Goal: Task Accomplishment & Management: Use online tool/utility

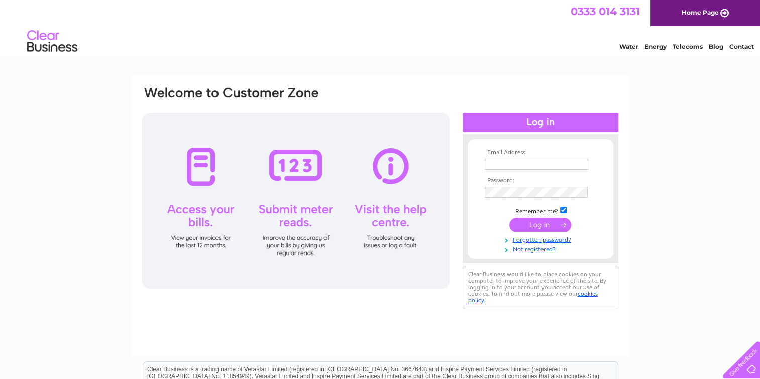
type input "[EMAIL_ADDRESS][DOMAIN_NAME]"
click at [541, 226] on input "submit" at bounding box center [540, 225] width 62 height 14
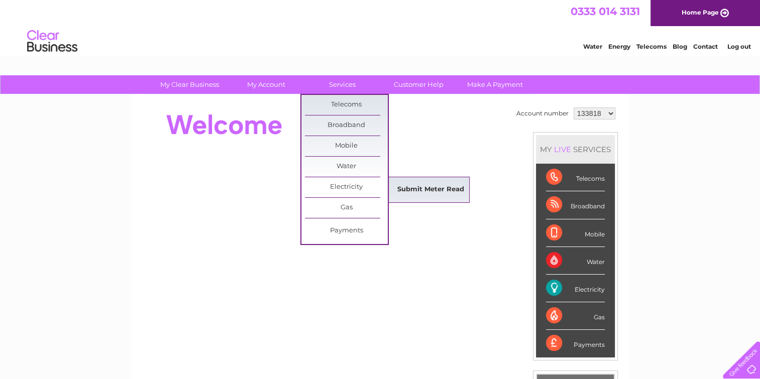
click at [419, 187] on link "Submit Meter Read" at bounding box center [430, 190] width 83 height 20
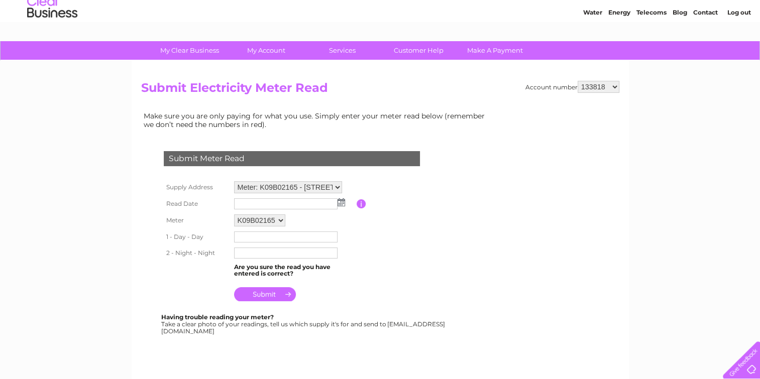
scroll to position [100, 0]
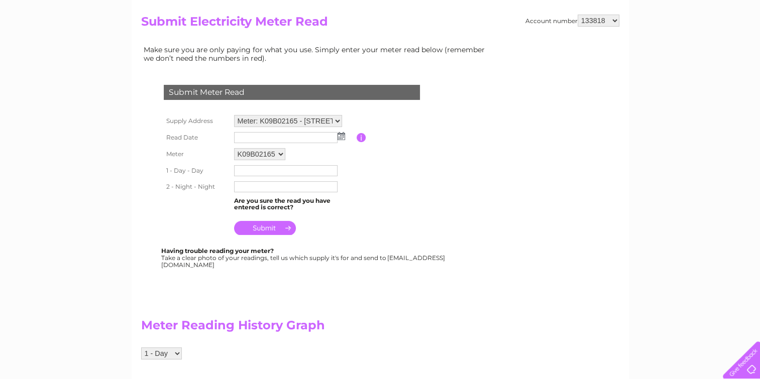
click at [339, 135] on img at bounding box center [342, 136] width 8 height 8
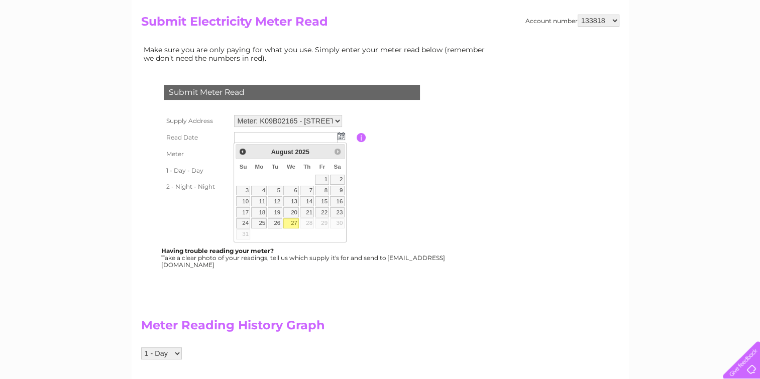
click at [293, 221] on link "27" at bounding box center [291, 224] width 16 height 10
type input "2025/08/27"
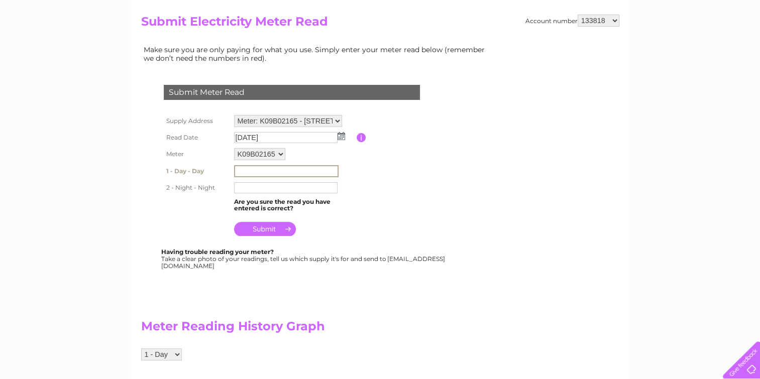
click at [292, 165] on input "text" at bounding box center [286, 171] width 105 height 12
type input "338496"
click at [280, 186] on input "text" at bounding box center [286, 187] width 105 height 12
type input "89785"
click at [263, 227] on input "submit" at bounding box center [265, 229] width 62 height 14
